Goal: Task Accomplishment & Management: Manage account settings

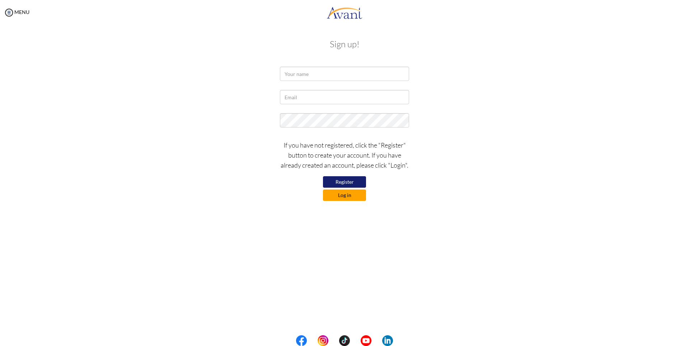
click at [347, 197] on button "Log in" at bounding box center [344, 195] width 43 height 11
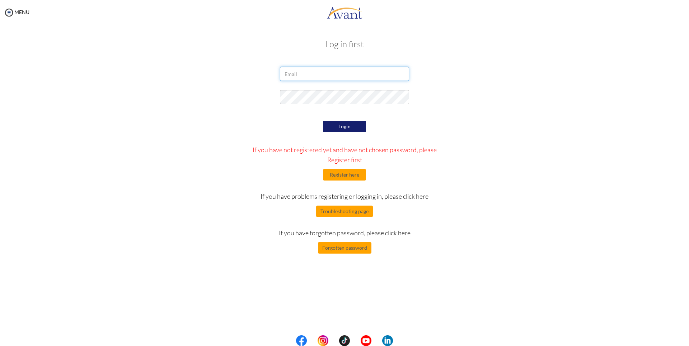
click at [341, 73] on input "email" at bounding box center [344, 74] width 129 height 14
type input "[EMAIL_ADDRESS][DOMAIN_NAME]"
click at [347, 128] on button "Login" at bounding box center [344, 126] width 43 height 11
